Goal: Check status

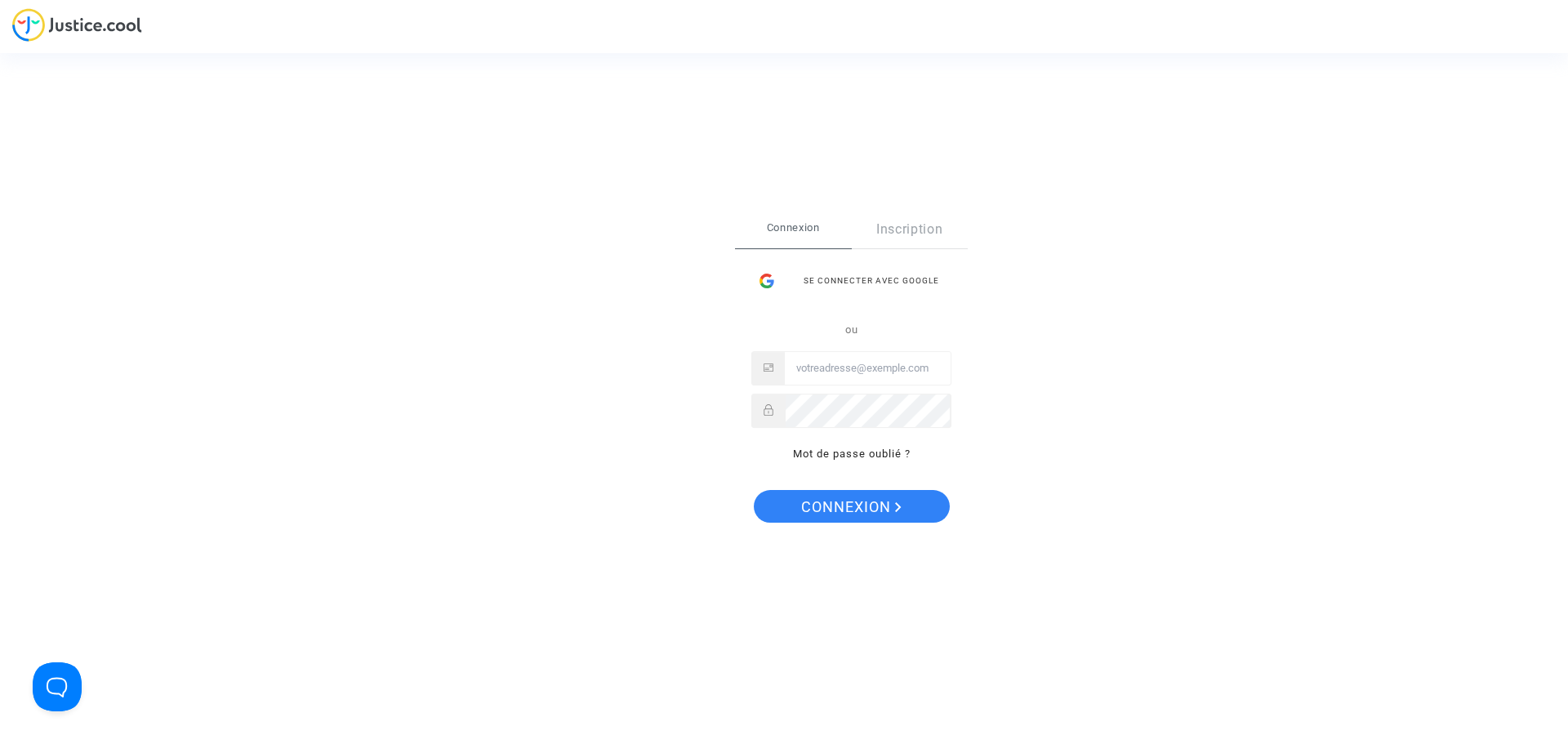
type input "[EMAIL_ADDRESS][DOMAIN_NAME]"
click at [827, 507] on span "Connexion" at bounding box center [852, 507] width 101 height 35
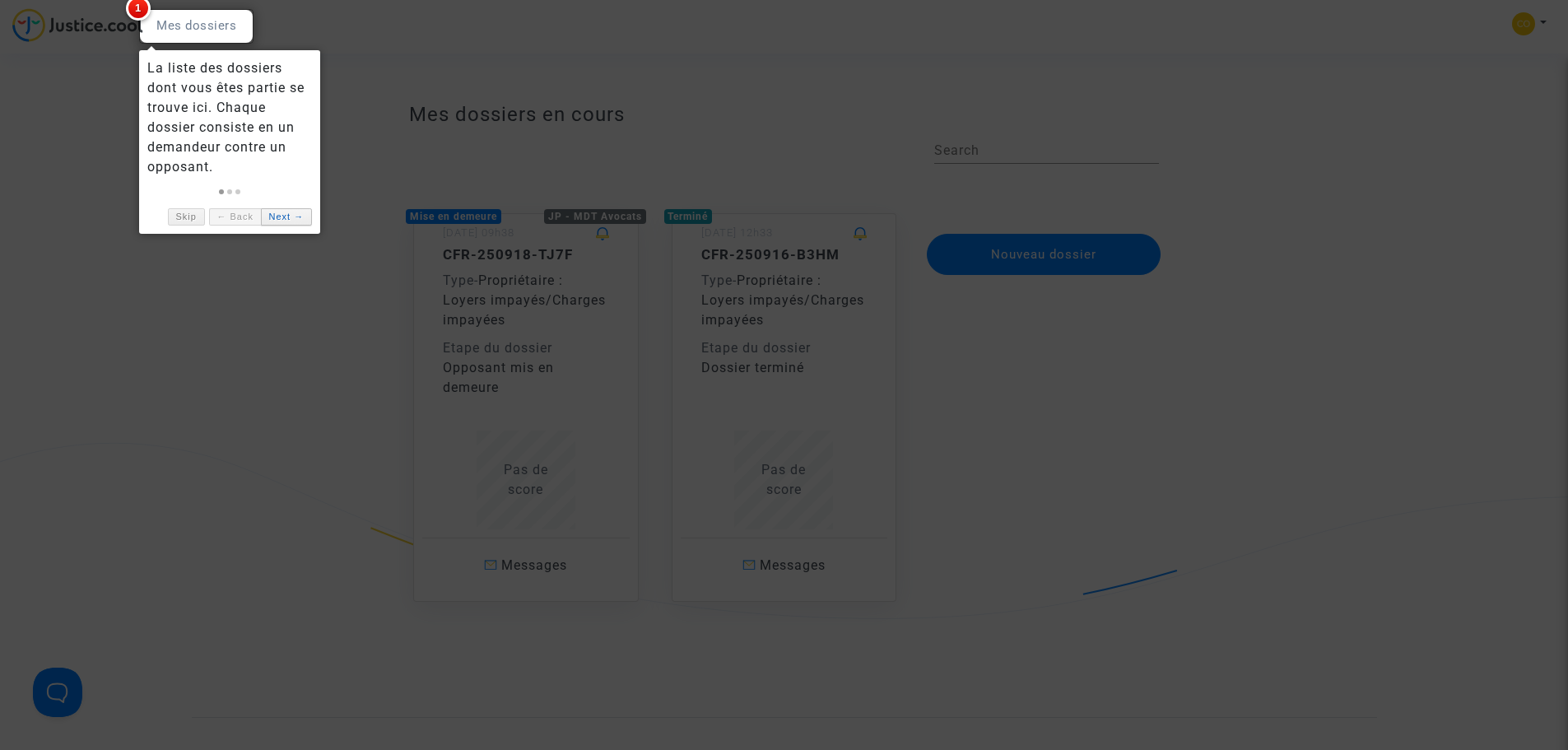
click at [283, 222] on link "Next →" at bounding box center [286, 217] width 51 height 17
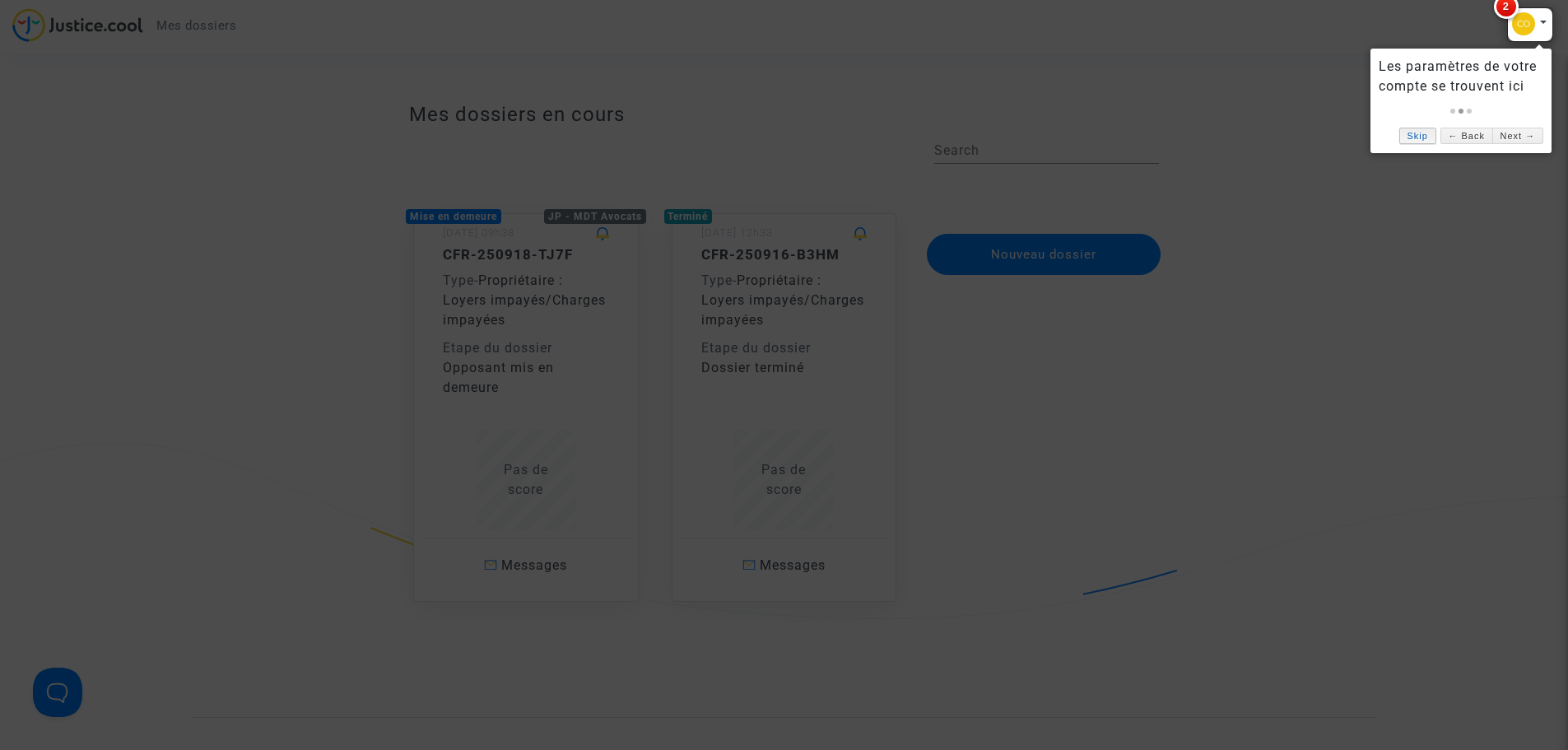
click at [1416, 135] on link "Skip" at bounding box center [1417, 136] width 37 height 17
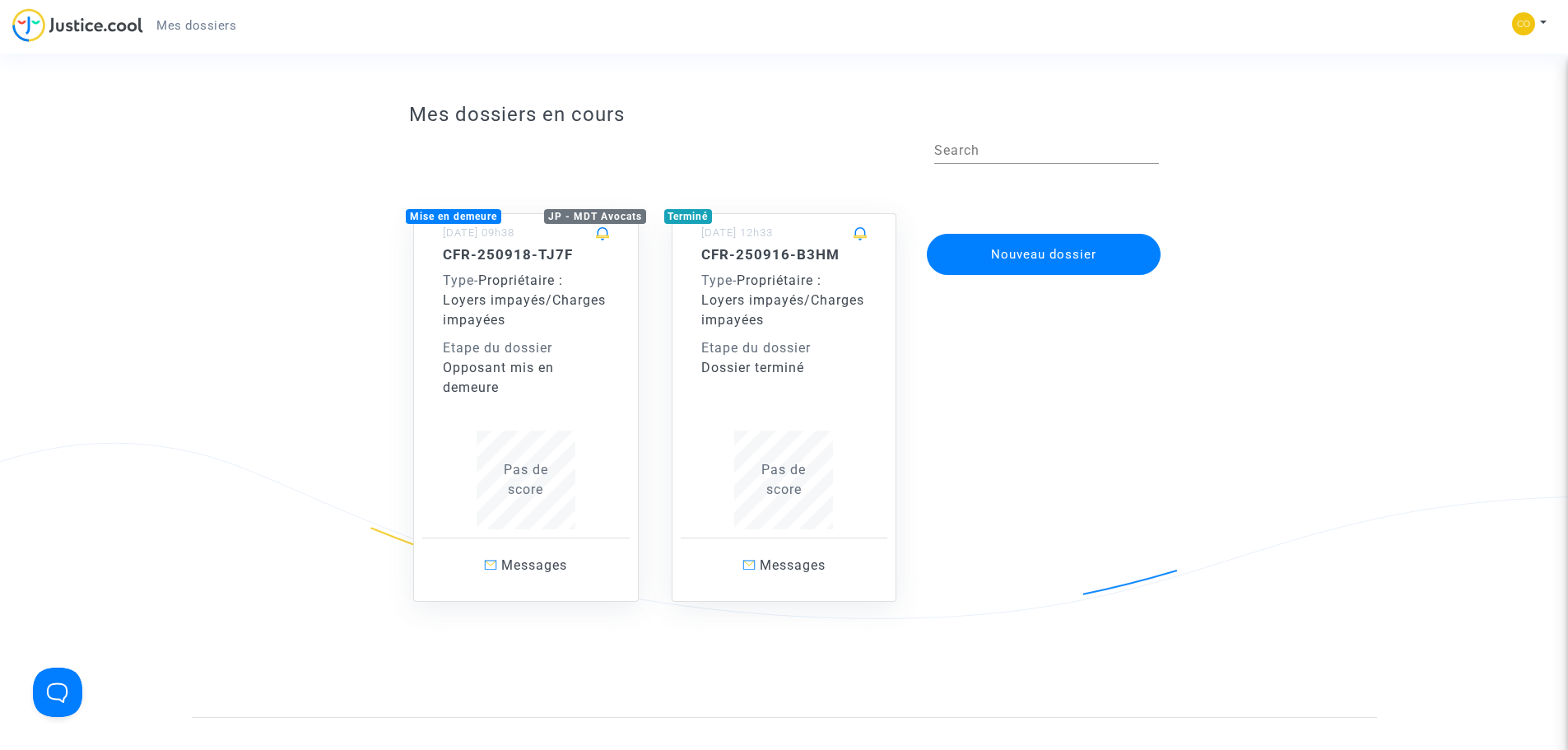
click at [598, 348] on div "Etape du dossier" at bounding box center [526, 348] width 166 height 20
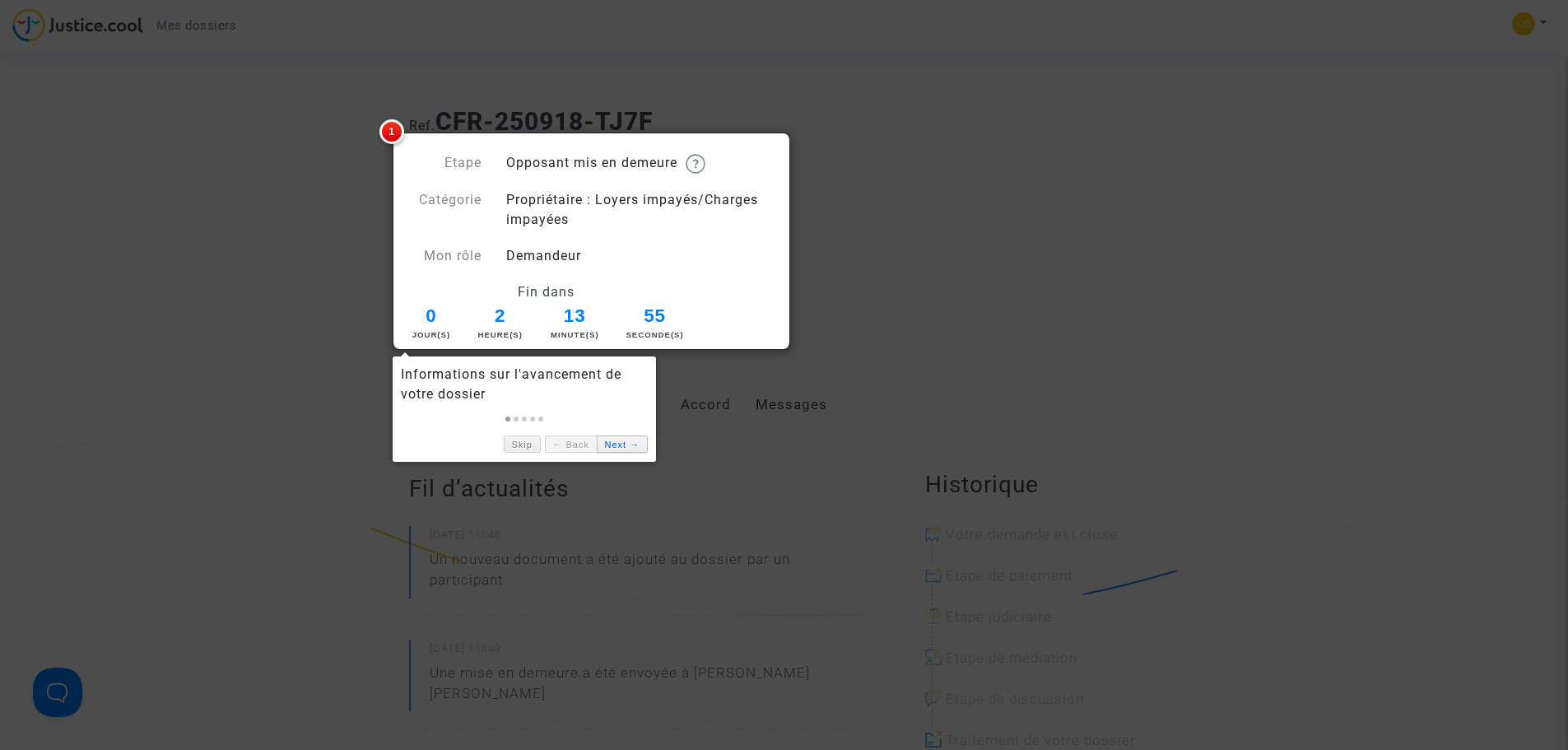
click at [628, 445] on link "Next →" at bounding box center [621, 444] width 51 height 17
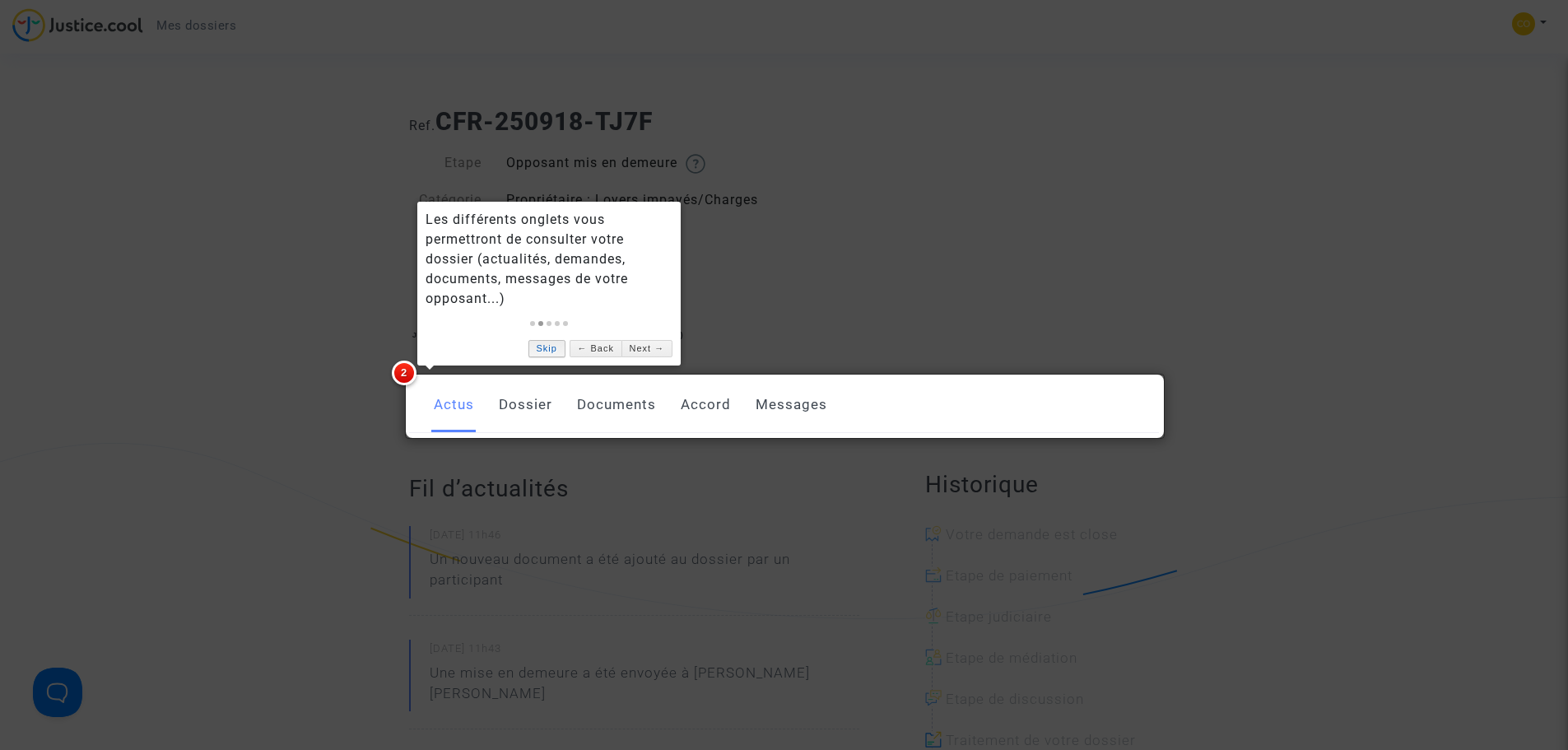
click at [537, 345] on link "Skip" at bounding box center [546, 348] width 37 height 17
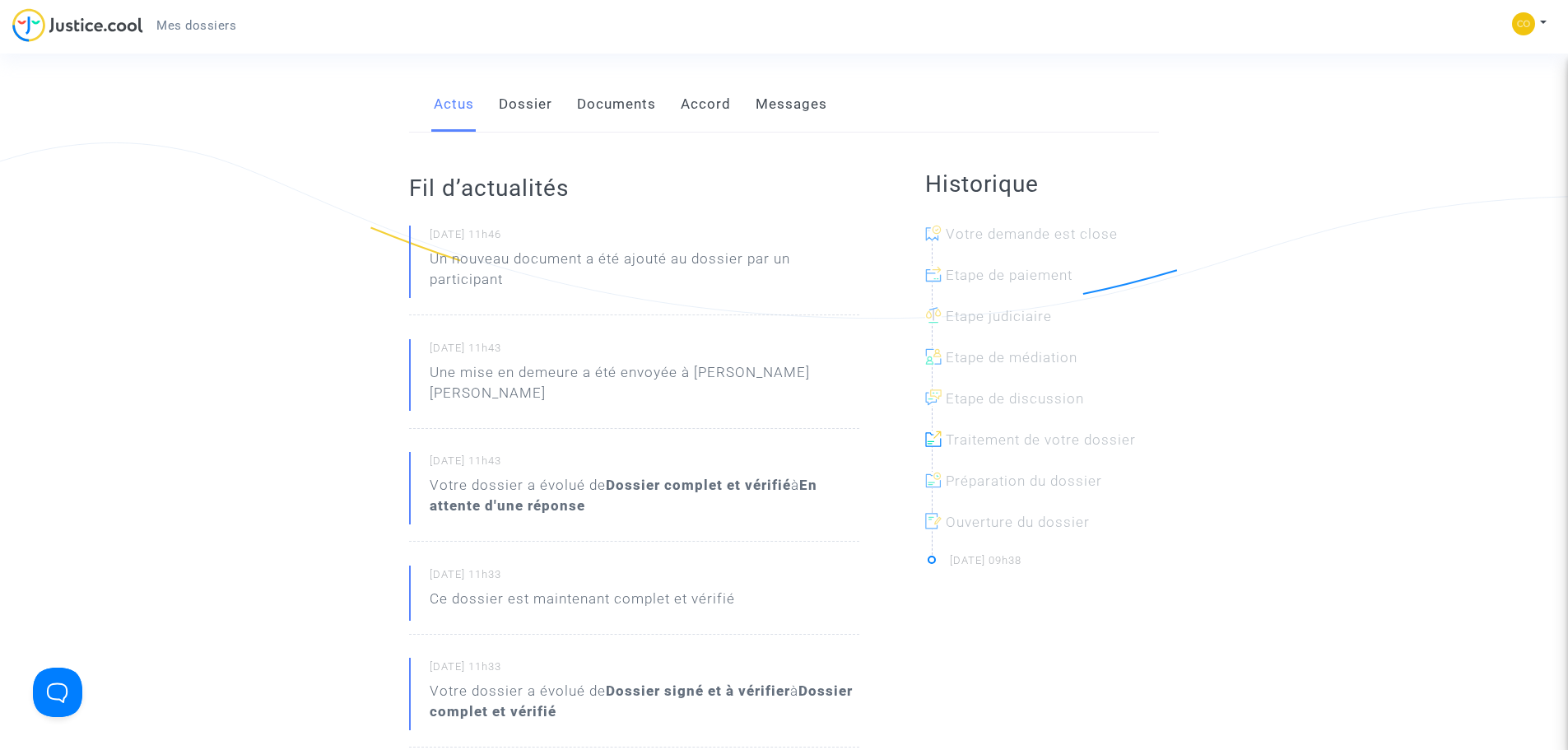
scroll to position [329, 0]
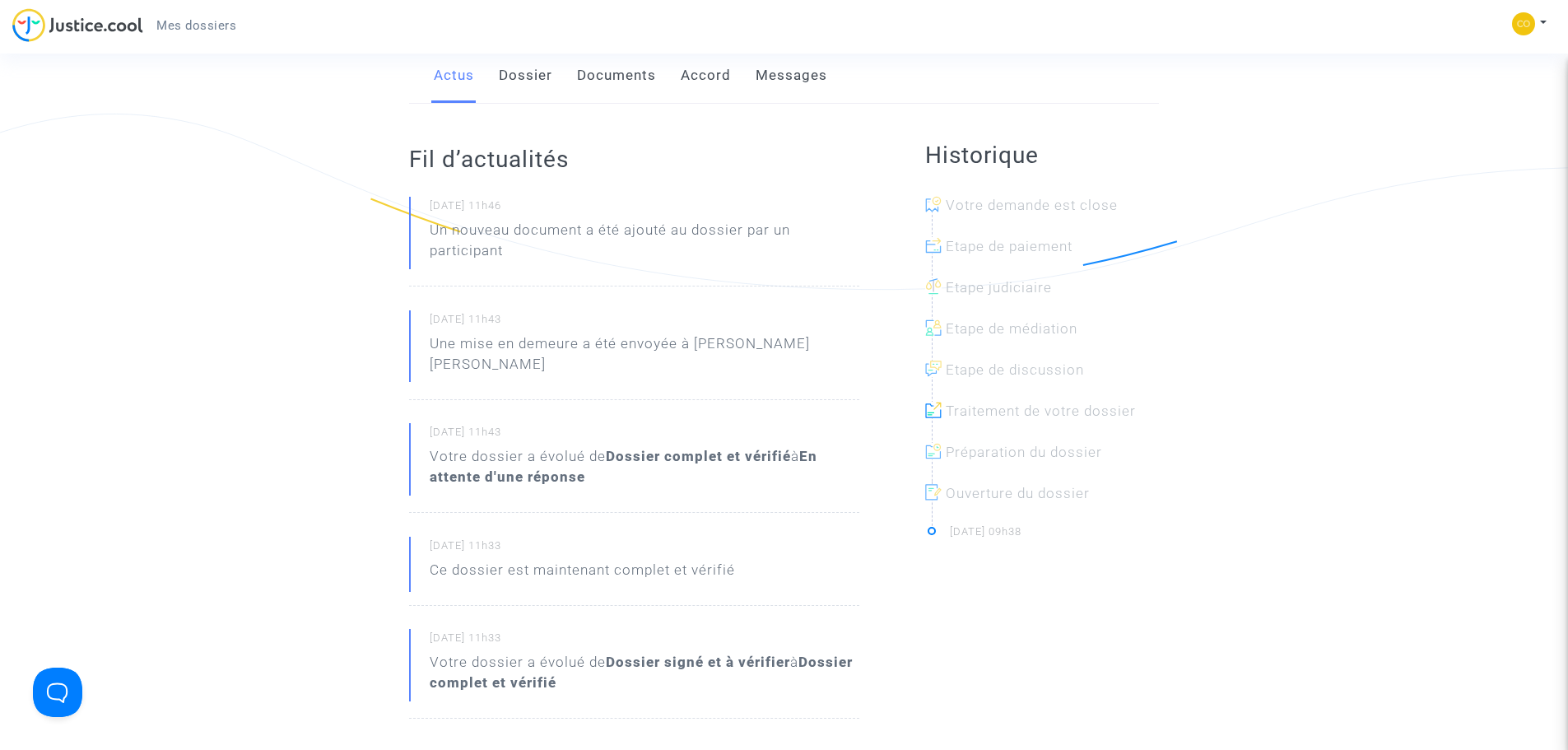
click at [1153, 594] on div "Historique Votre demande est close Etape de paiement Etape judiciaire Etape de …" at bounding box center [1041, 737] width 258 height 1267
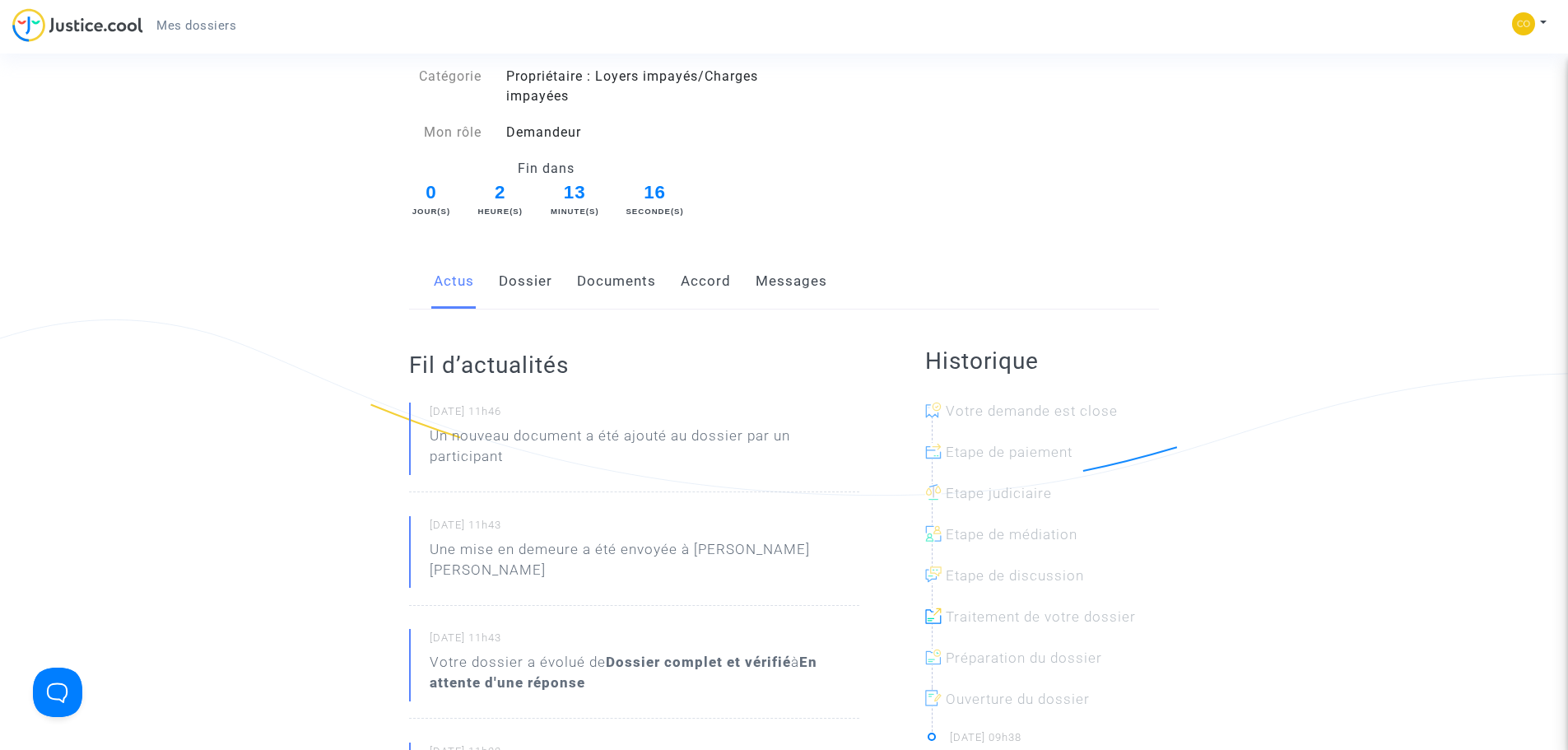
scroll to position [0, 0]
